Goal: Find specific page/section: Find specific page/section

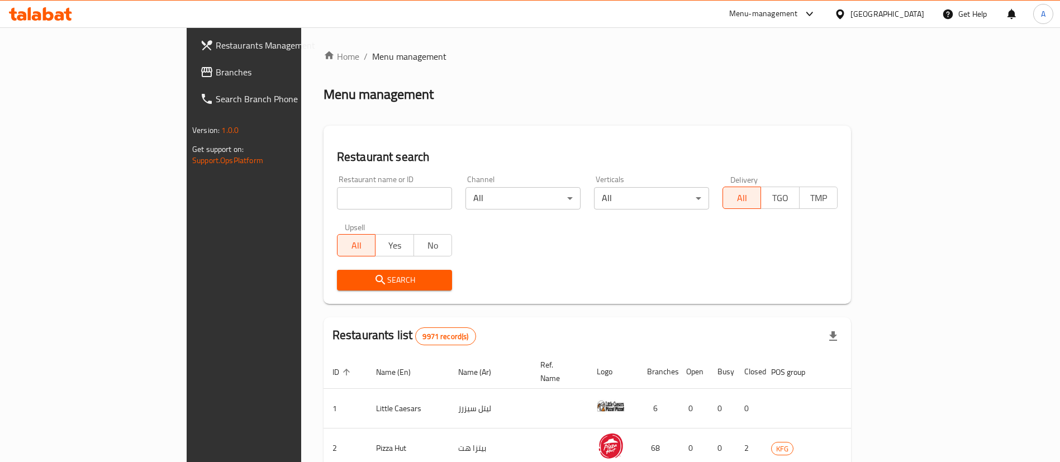
click at [379, 210] on div "Restaurant name or ID Restaurant name or ID" at bounding box center [394, 192] width 129 height 47
click at [358, 197] on input "search" at bounding box center [394, 198] width 115 height 22
click at [575, 246] on div "Restaurant name or ID Restaurant name or ID Channel All ​ Verticals All ​ Deliv…" at bounding box center [587, 233] width 514 height 129
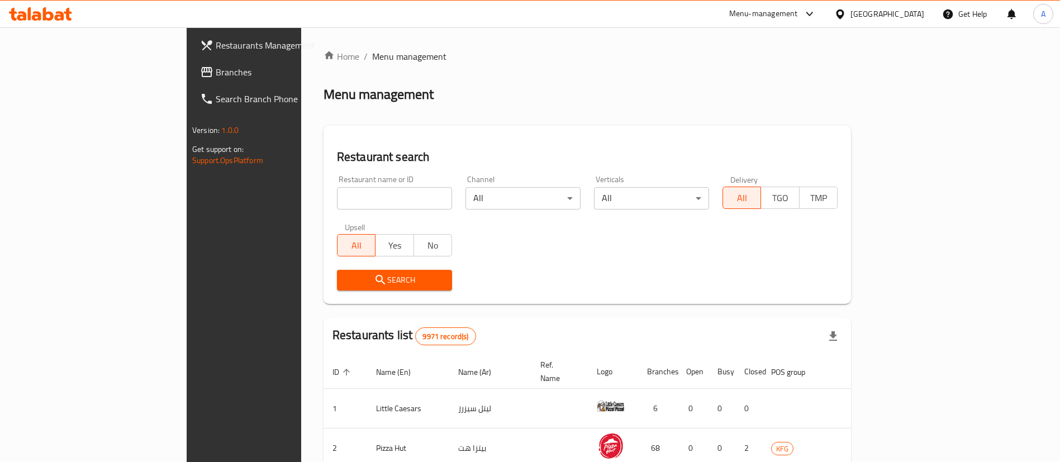
drag, startPoint x: 354, startPoint y: 190, endPoint x: 358, endPoint y: 194, distance: 6.3
click at [356, 192] on input "search" at bounding box center [394, 198] width 115 height 22
click at [360, 197] on input "search" at bounding box center [394, 198] width 115 height 22
click at [666, 212] on div "Verticals All ​" at bounding box center [651, 192] width 129 height 47
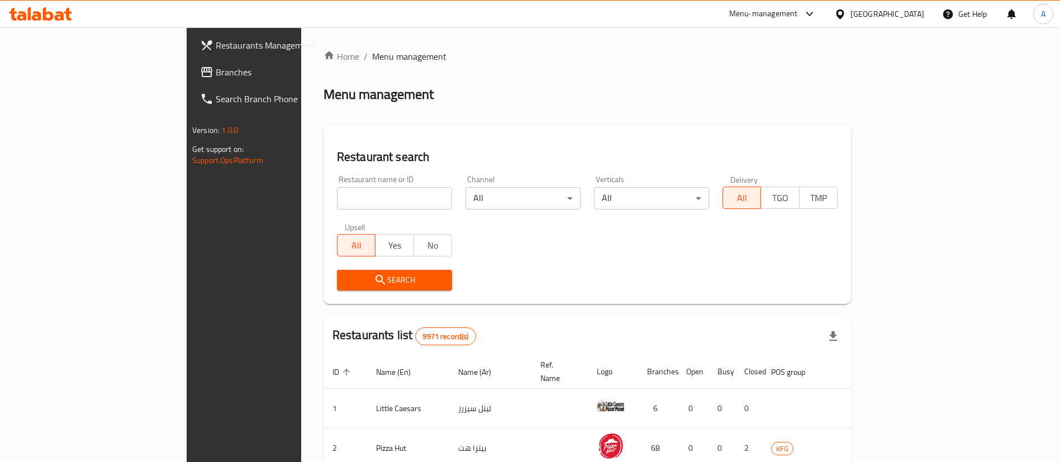
click at [660, 224] on div "Restaurant name or ID Restaurant name or ID Channel All ​ Verticals All ​ Deliv…" at bounding box center [587, 233] width 514 height 129
click at [54, 7] on icon at bounding box center [40, 13] width 63 height 13
